Goal: Find specific page/section: Find specific page/section

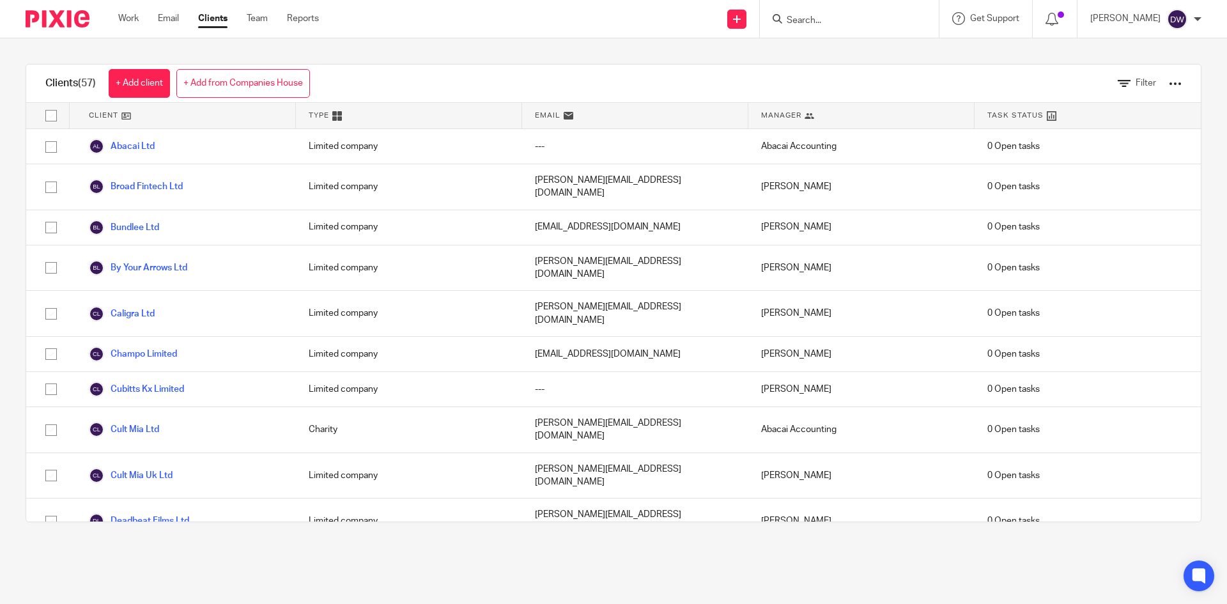
click at [836, 21] on input "Search" at bounding box center [842, 21] width 115 height 12
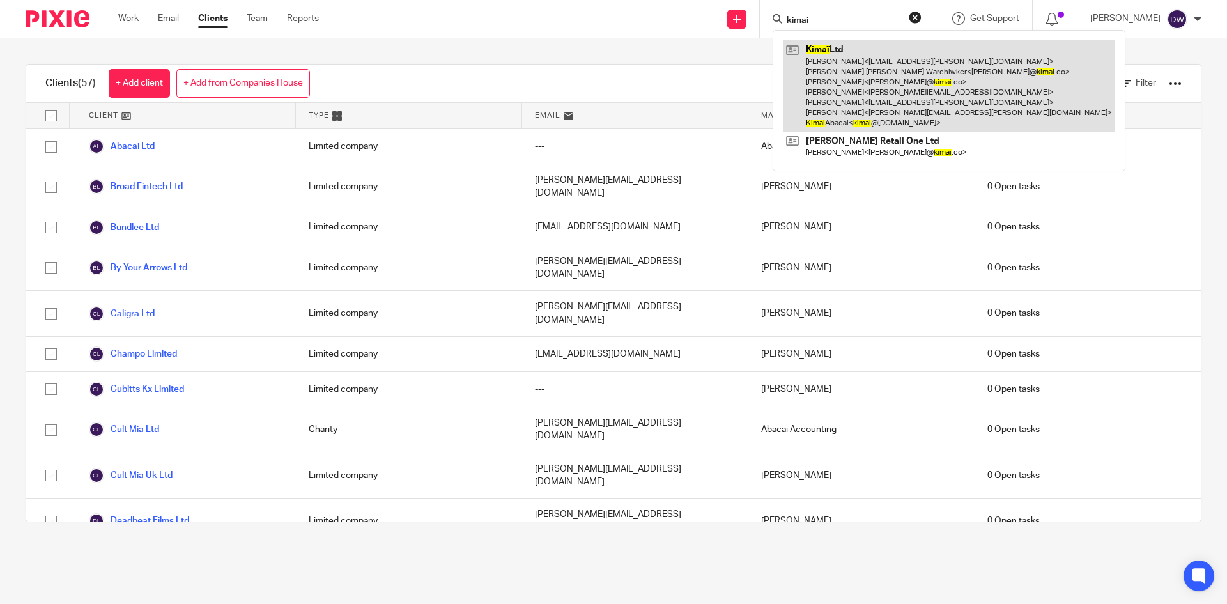
type input "kimai"
click at [848, 71] on link at bounding box center [949, 85] width 332 height 91
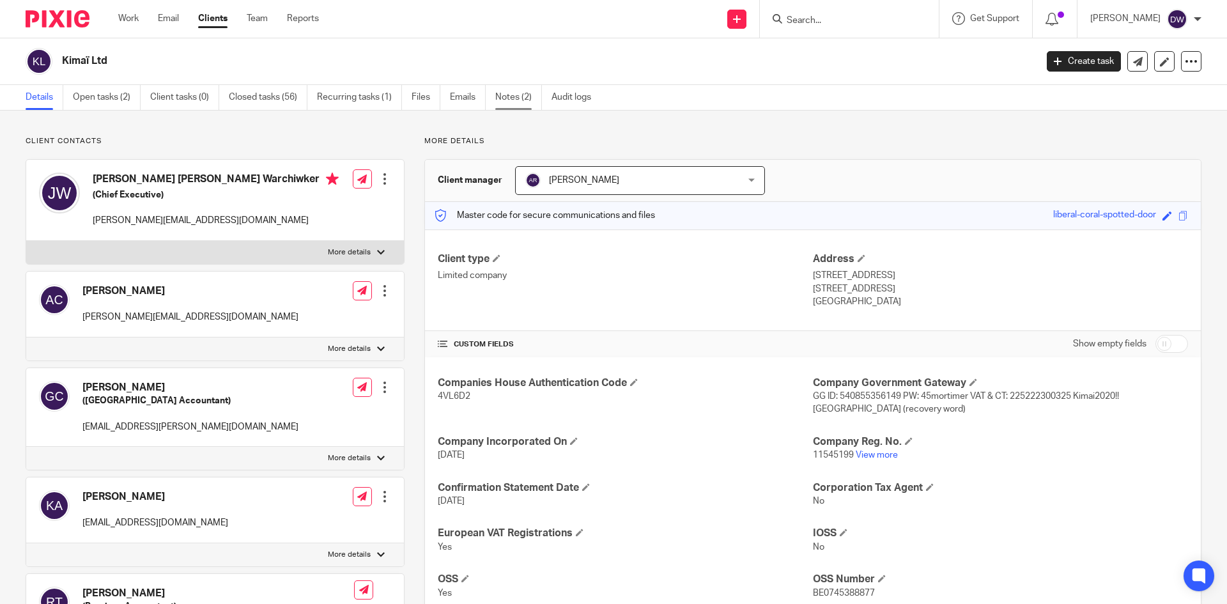
click at [519, 107] on link "Notes (2)" at bounding box center [518, 97] width 47 height 25
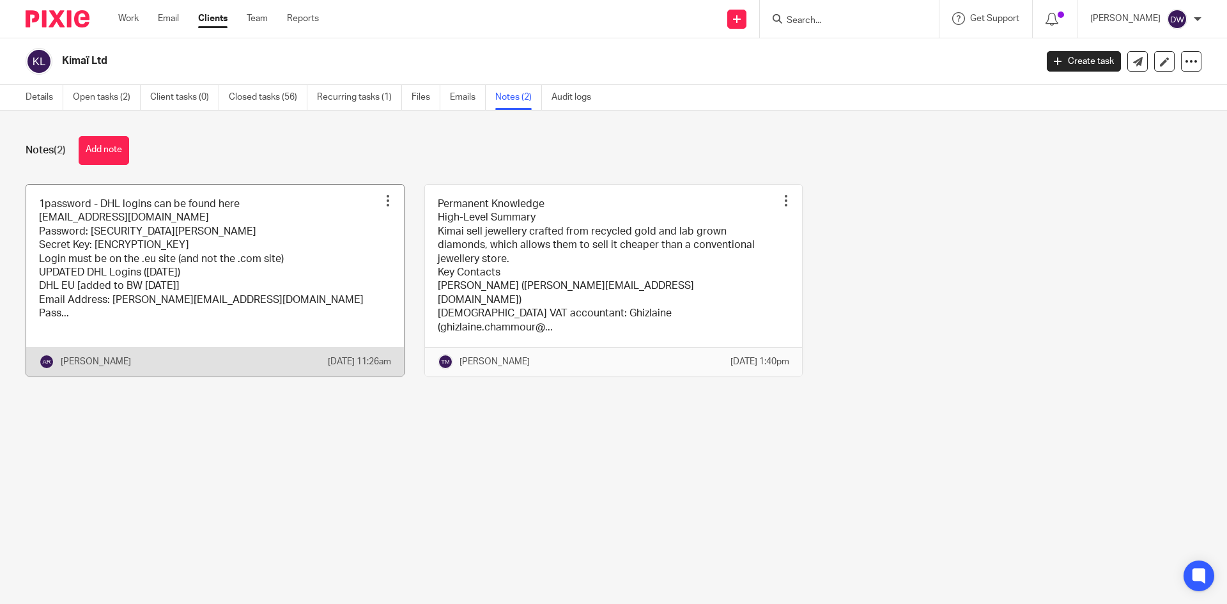
click at [350, 265] on link at bounding box center [215, 280] width 378 height 191
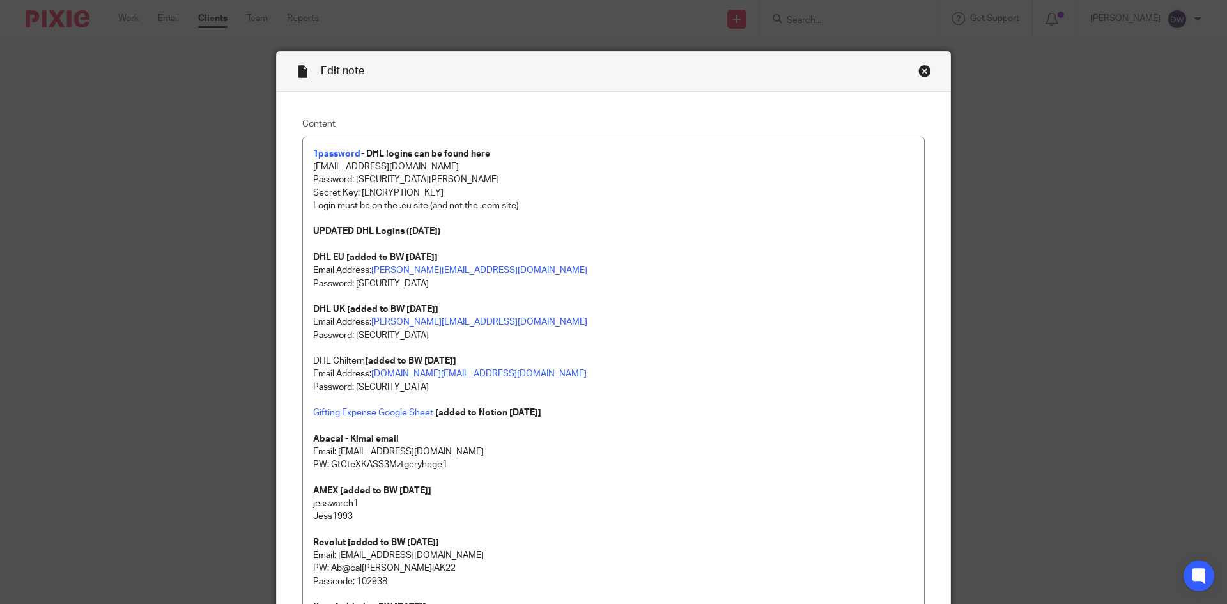
scroll to position [1302, 0]
